Goal: Navigation & Orientation: Find specific page/section

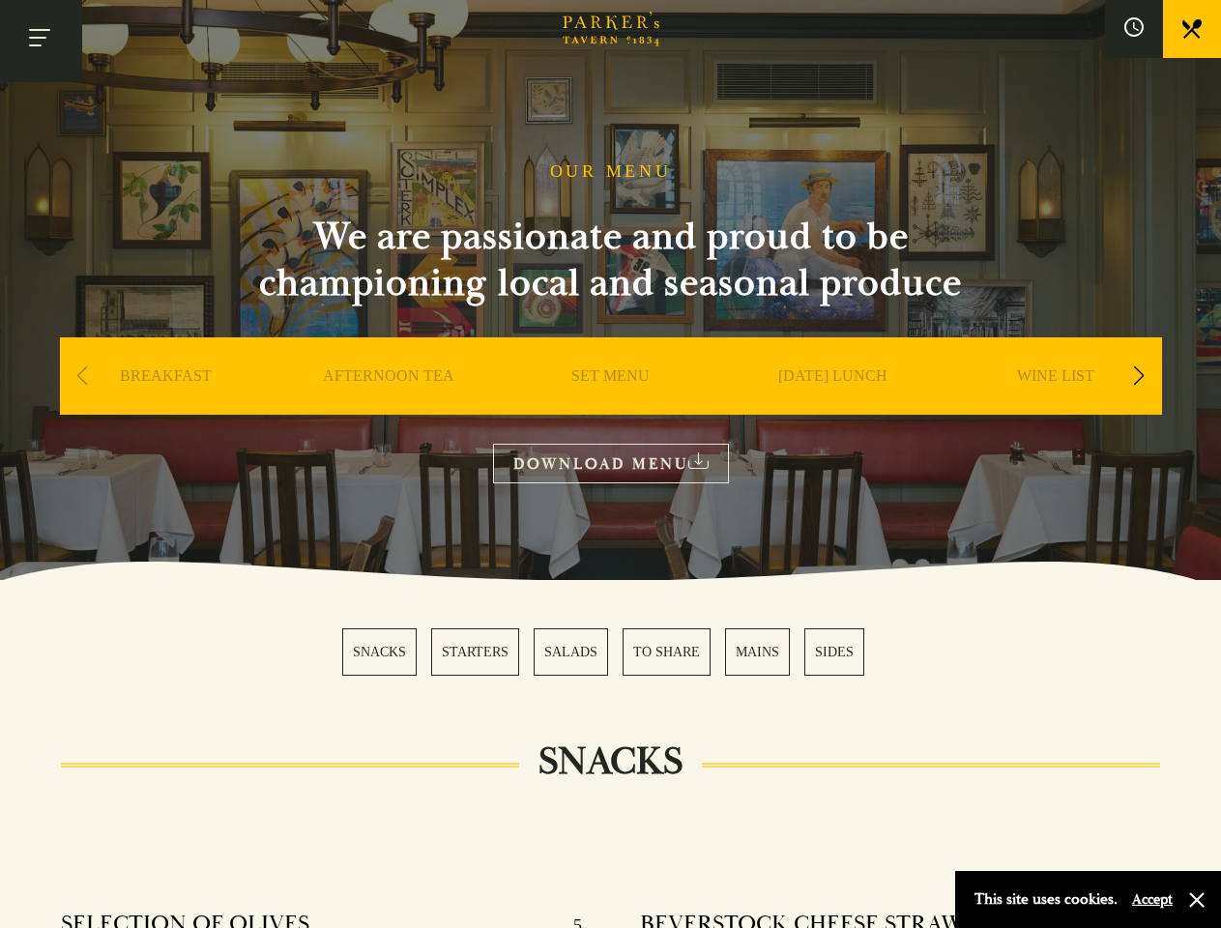
click at [41, 41] on button "Toggle navigation" at bounding box center [41, 41] width 82 height 82
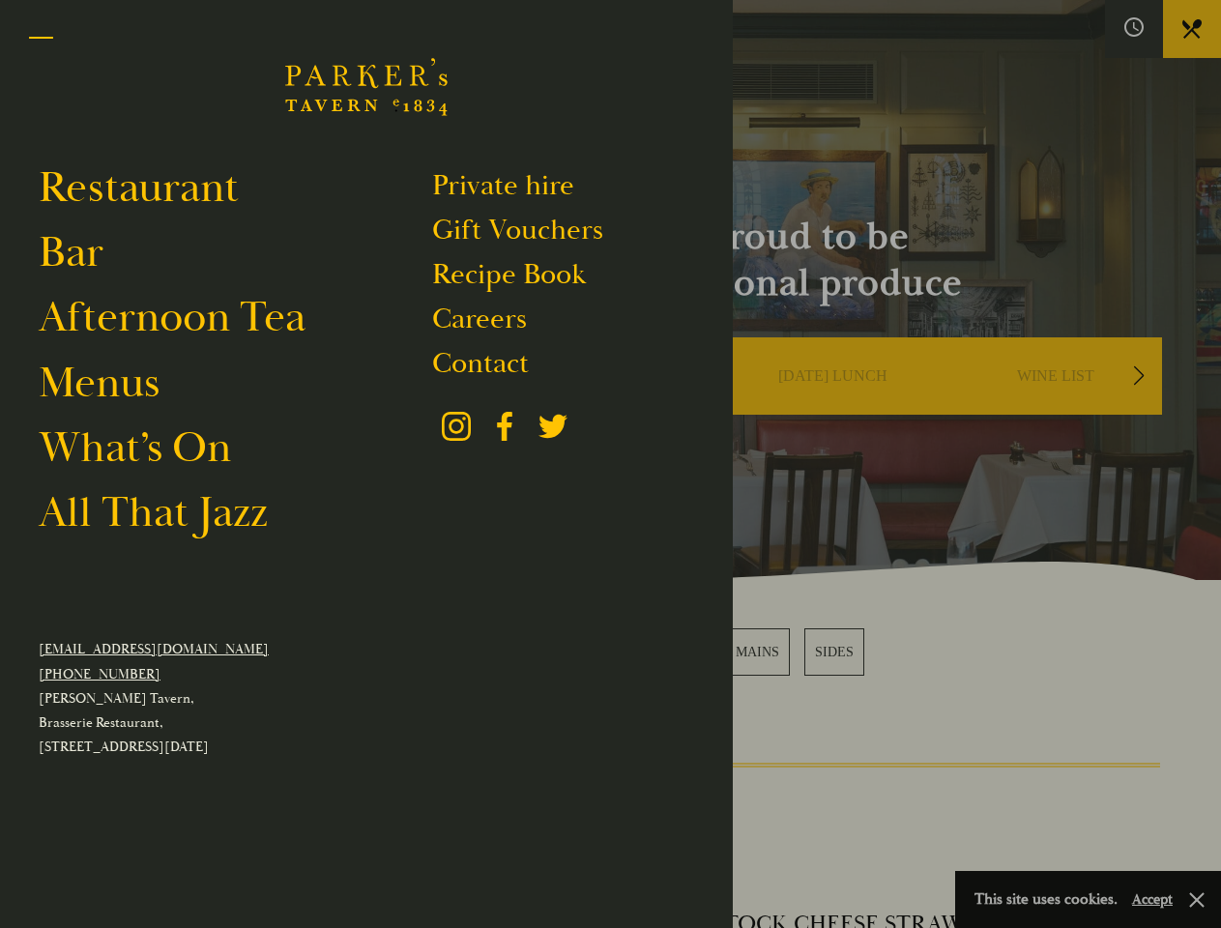
click at [1134, 29] on div at bounding box center [610, 464] width 1221 height 928
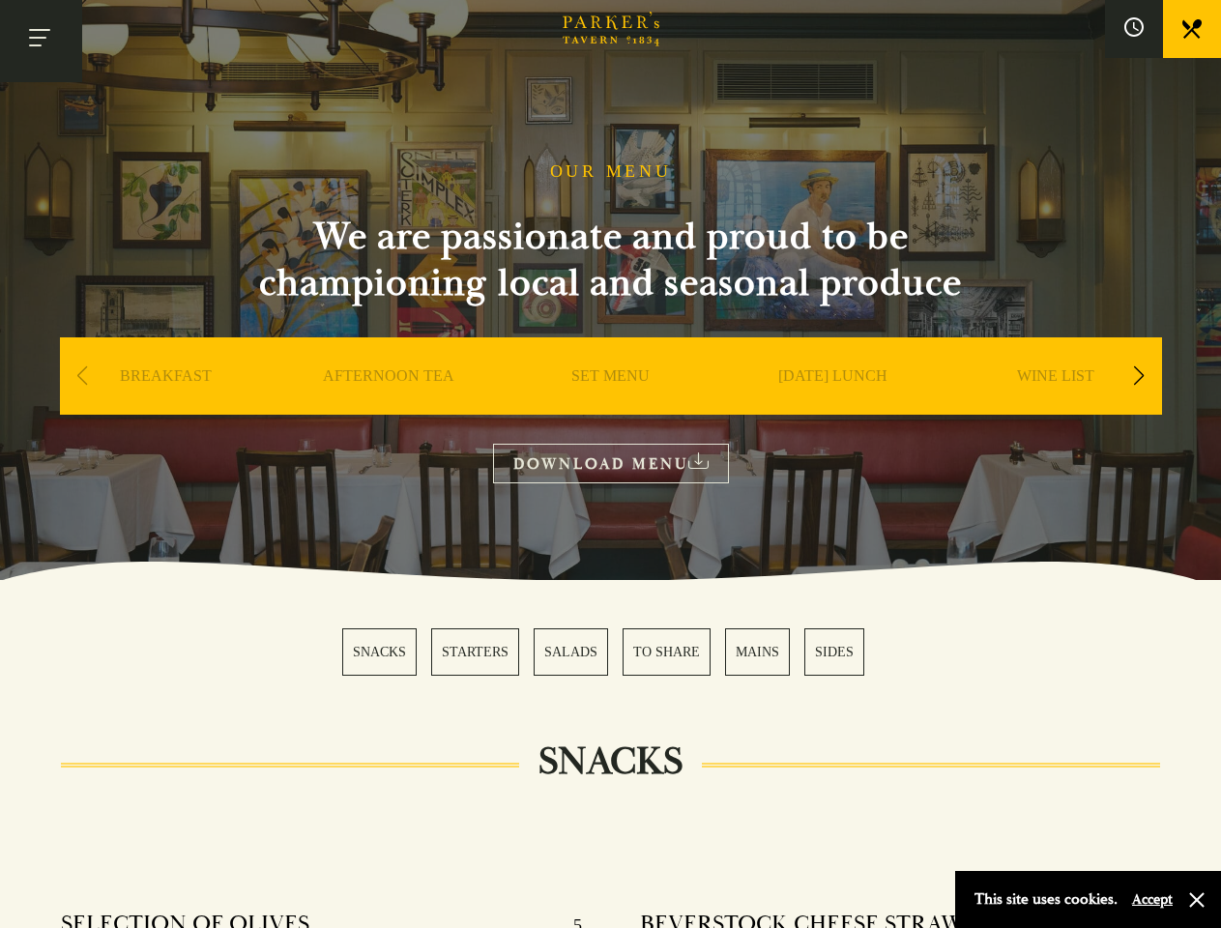
click at [1139, 377] on div "Next slide" at bounding box center [1139, 376] width 26 height 43
click at [82, 377] on div "Previous slide" at bounding box center [83, 376] width 26 height 43
click at [611, 652] on div "SNACKS STARTERS SALADS TO SHARE MAINS SIDES" at bounding box center [610, 651] width 537 height 47
click at [1151, 899] on button "Accept" at bounding box center [1152, 899] width 41 height 18
